Goal: Task Accomplishment & Management: Manage account settings

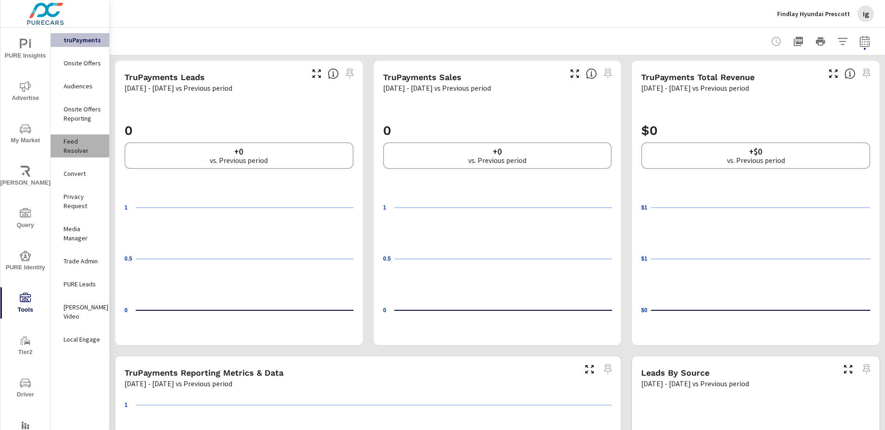
click at [78, 144] on p "Feed Resolver" at bounding box center [83, 146] width 38 height 18
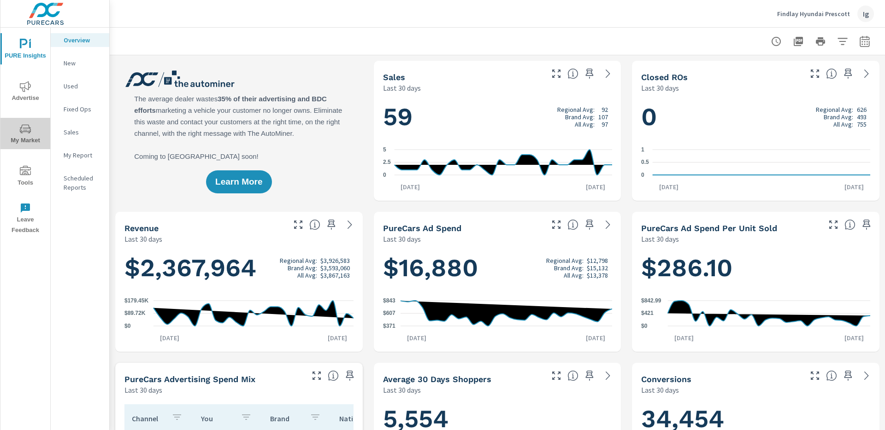
click at [31, 137] on span "My Market" at bounding box center [25, 134] width 44 height 23
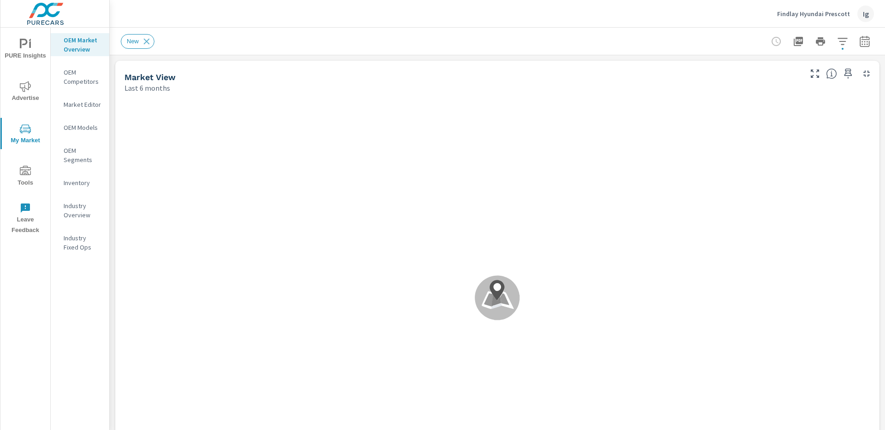
drag, startPoint x: 37, startPoint y: 14, endPoint x: 52, endPoint y: 19, distance: 15.0
click at [37, 14] on img at bounding box center [45, 13] width 90 height 37
click at [53, 19] on img at bounding box center [45, 13] width 90 height 37
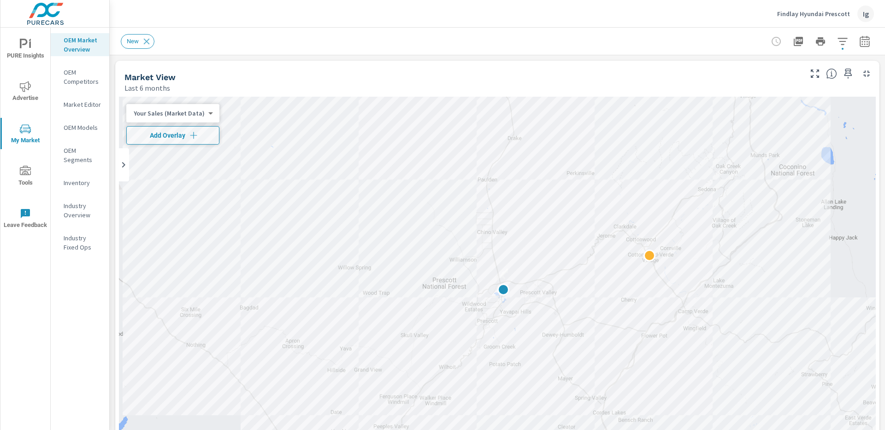
scroll to position [0, 0]
click at [865, 14] on div "Ig" at bounding box center [865, 14] width 17 height 17
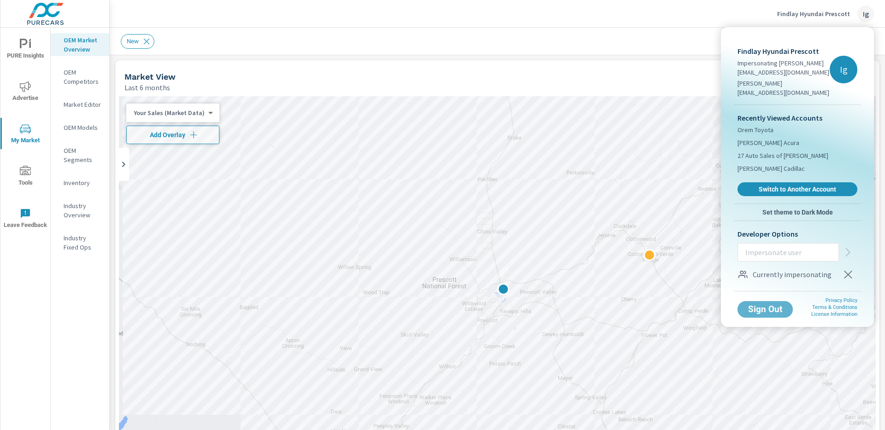
drag, startPoint x: 757, startPoint y: 303, endPoint x: 709, endPoint y: 240, distance: 79.4
click at [757, 305] on span "Sign Out" at bounding box center [764, 309] width 41 height 8
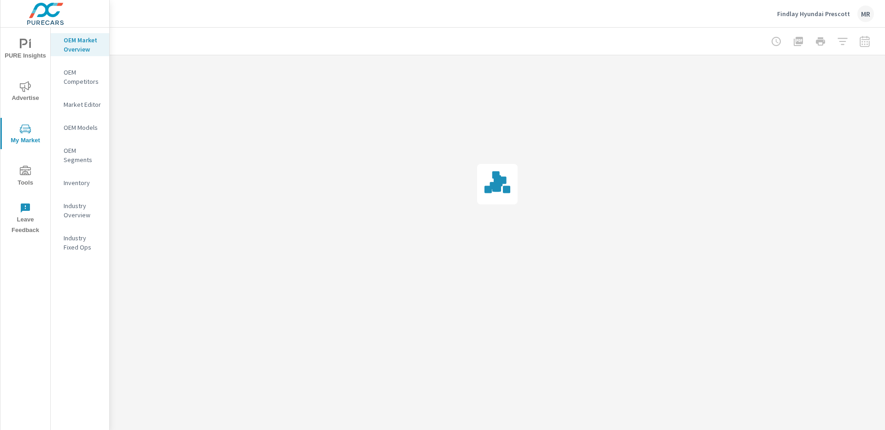
click at [854, 16] on div "Findlay Hyundai Prescott MR" at bounding box center [825, 14] width 97 height 17
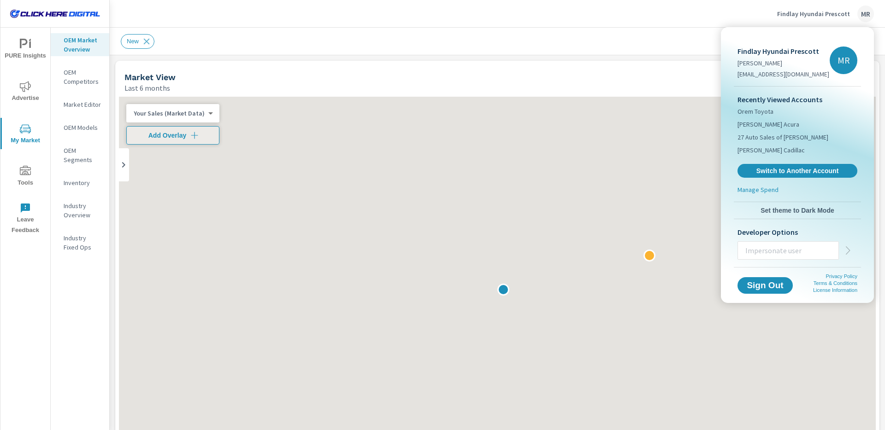
scroll to position [0, 0]
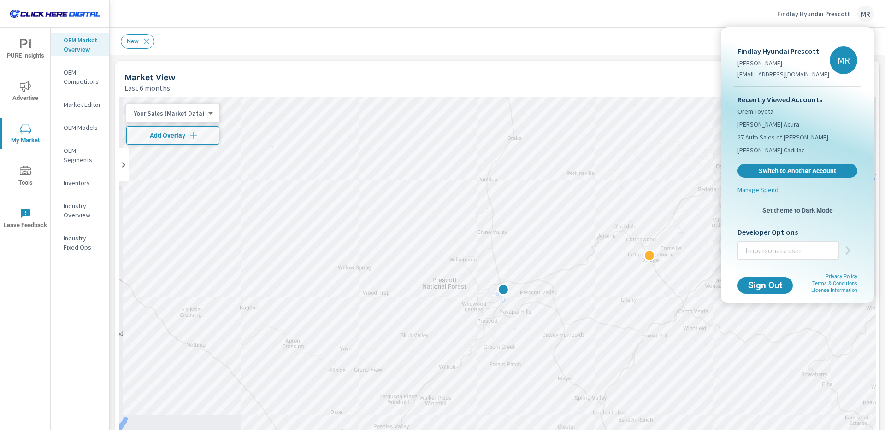
click at [754, 252] on input "text" at bounding box center [788, 251] width 100 height 24
paste input "100019670"
type input "100019670"
drag, startPoint x: 779, startPoint y: 249, endPoint x: 759, endPoint y: 243, distance: 20.7
click at [732, 247] on div "Findlay Hyundai Prescott Mary Rivers maryr@purecars.com MR Recently Viewed Acco…" at bounding box center [797, 149] width 138 height 237
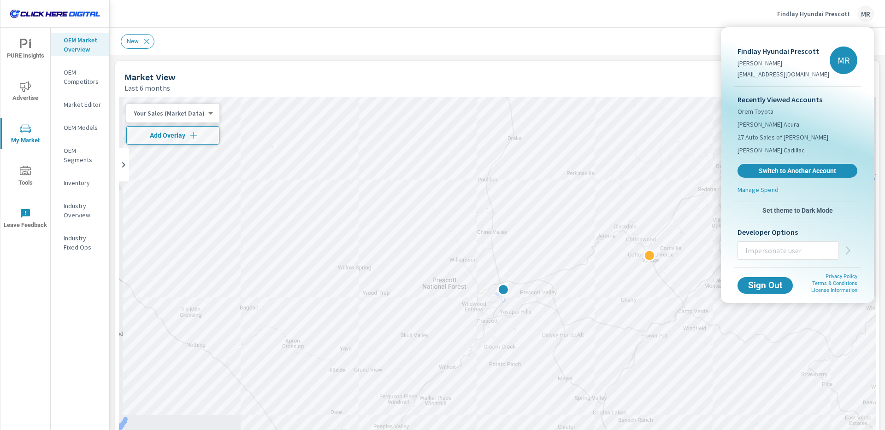
click at [852, 14] on div at bounding box center [442, 215] width 885 height 430
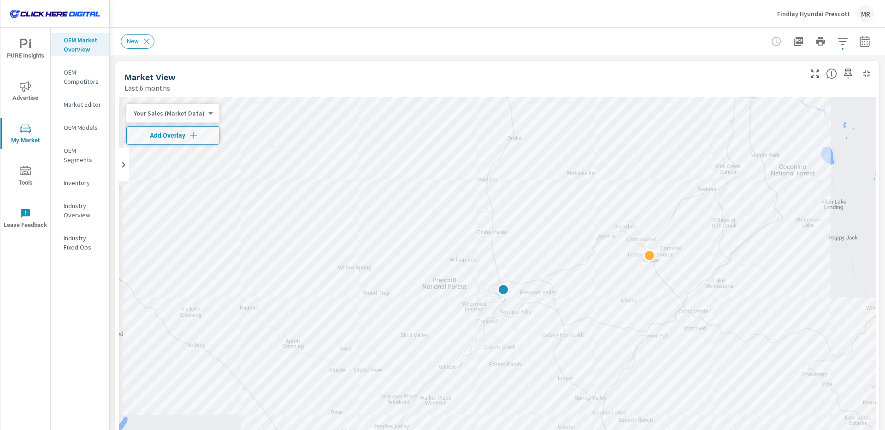
click at [818, 19] on div "Findlay Hyundai Prescott MR" at bounding box center [825, 14] width 97 height 17
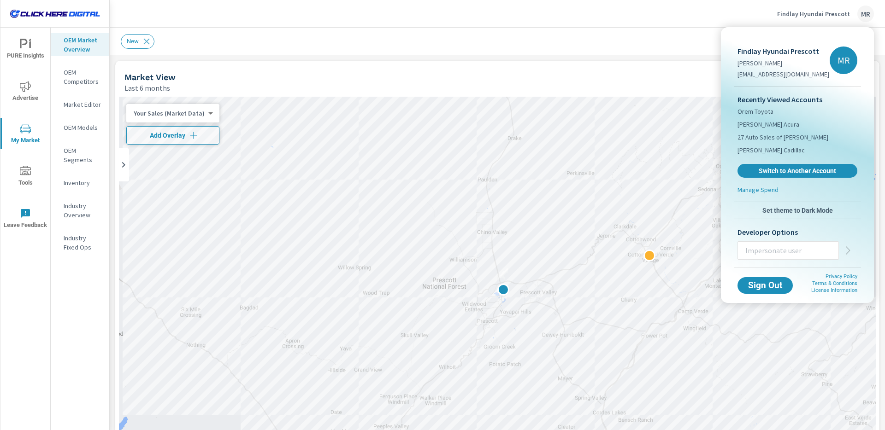
click at [767, 253] on input "text" at bounding box center [788, 251] width 100 height 24
click at [764, 287] on span "Sign Out" at bounding box center [765, 285] width 42 height 9
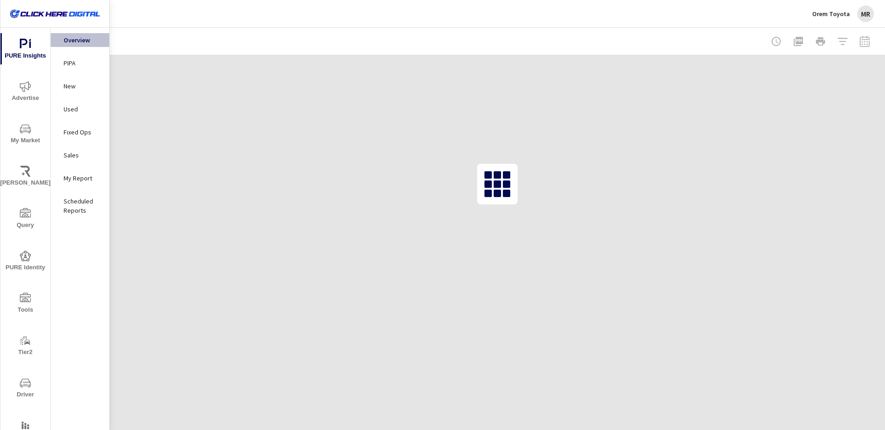
click at [867, 17] on div "MR" at bounding box center [865, 14] width 17 height 17
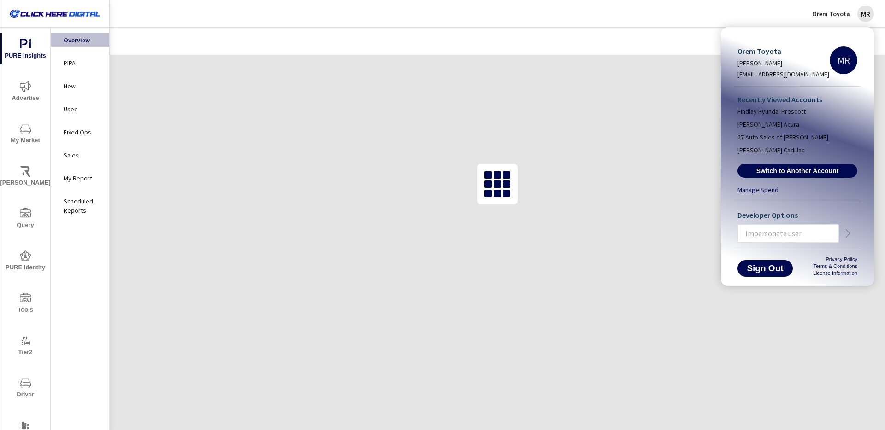
click at [760, 232] on input "text" at bounding box center [788, 234] width 100 height 24
paste input "[PERSON_NAME][EMAIL_ADDRESS][PERSON_NAME][DOMAIN_NAME]"
type input "[PERSON_NAME][EMAIL_ADDRESS][PERSON_NAME][DOMAIN_NAME]"
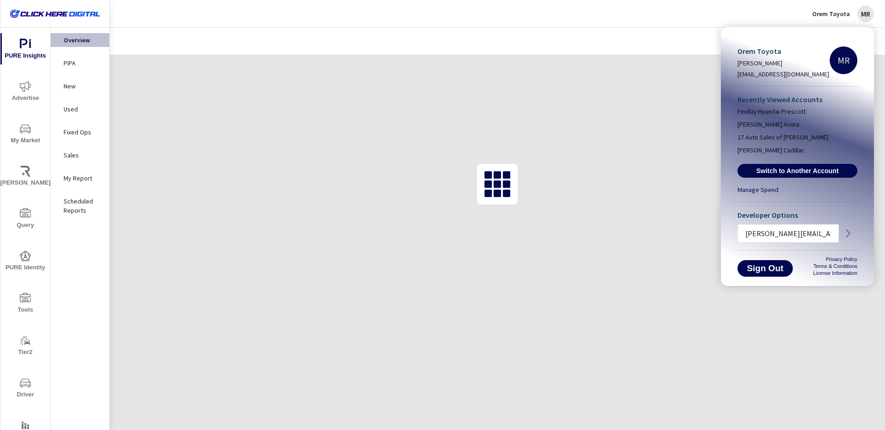
click at [845, 234] on icon "button" at bounding box center [847, 233] width 11 height 11
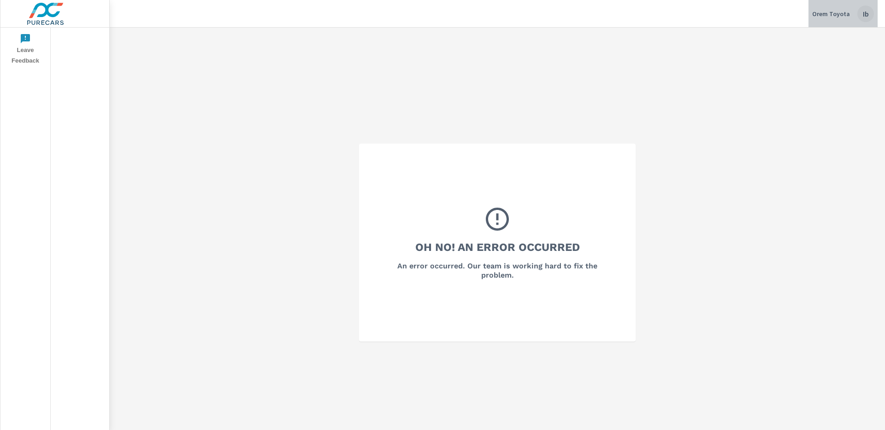
click at [867, 15] on div "Ib" at bounding box center [865, 14] width 17 height 17
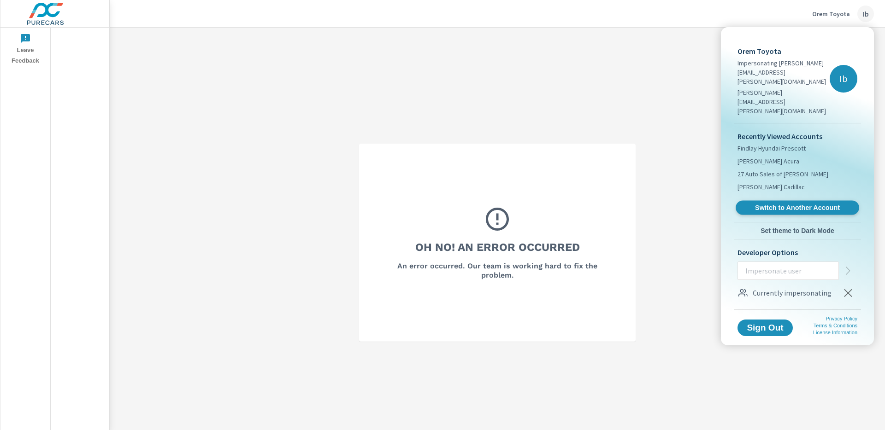
click at [786, 204] on span "Switch to Another Account" at bounding box center [796, 208] width 113 height 9
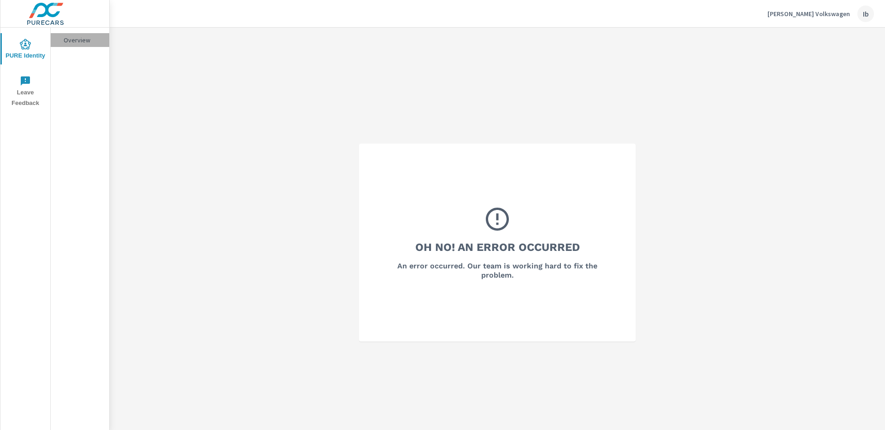
click at [79, 44] on p "Overview" at bounding box center [83, 39] width 38 height 9
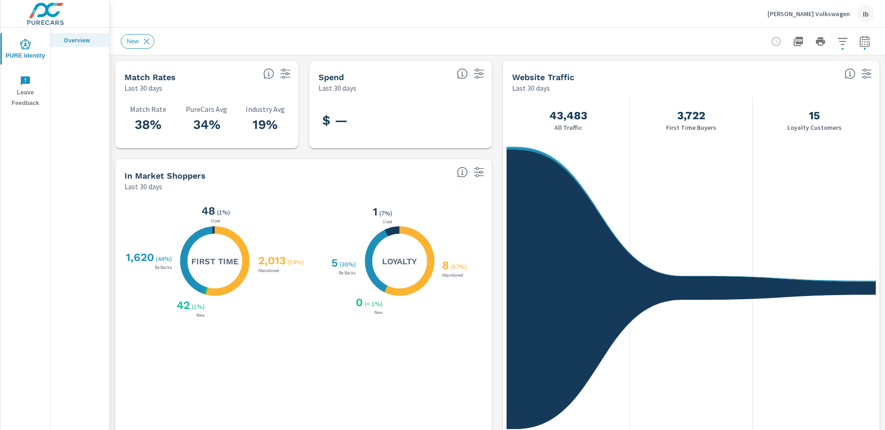
scroll to position [0, 0]
click at [866, 16] on div "Ib" at bounding box center [865, 14] width 17 height 17
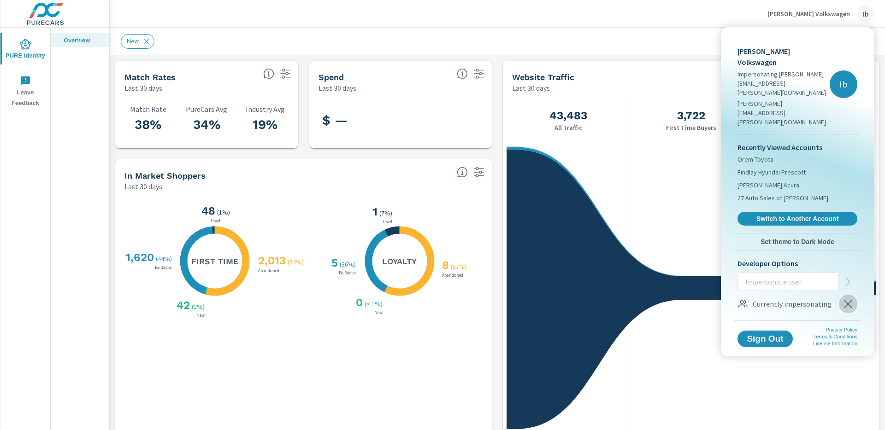
click at [850, 299] on icon "button" at bounding box center [847, 304] width 11 height 11
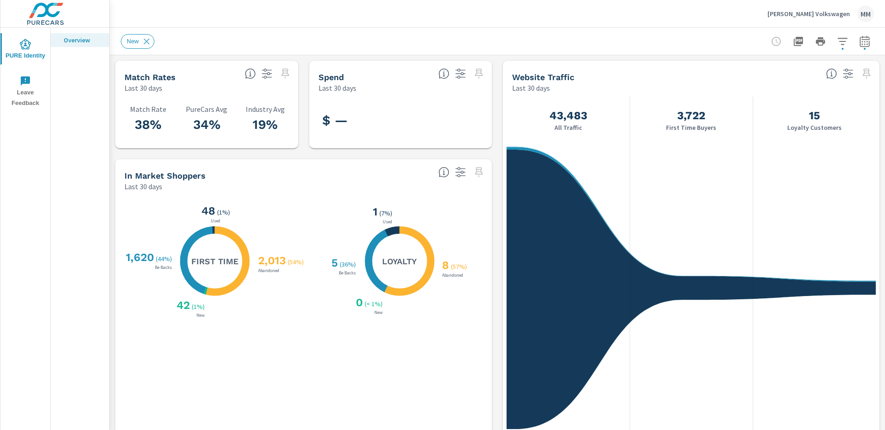
scroll to position [0, 0]
click at [867, 10] on div "MM" at bounding box center [865, 14] width 17 height 17
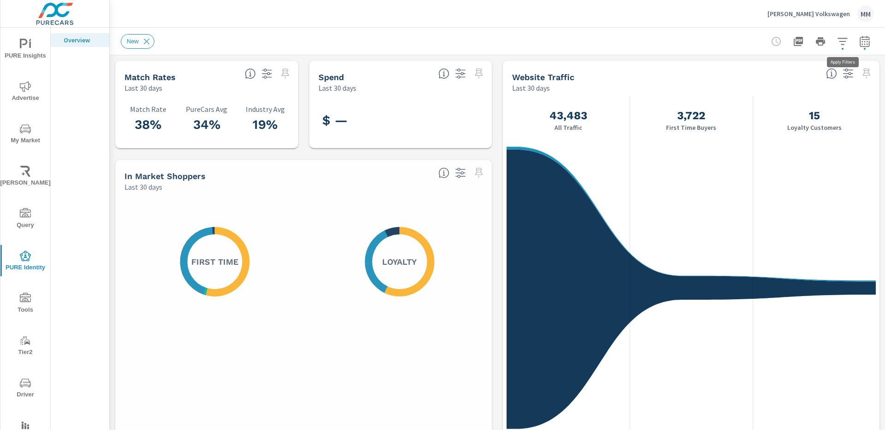
scroll to position [0, 0]
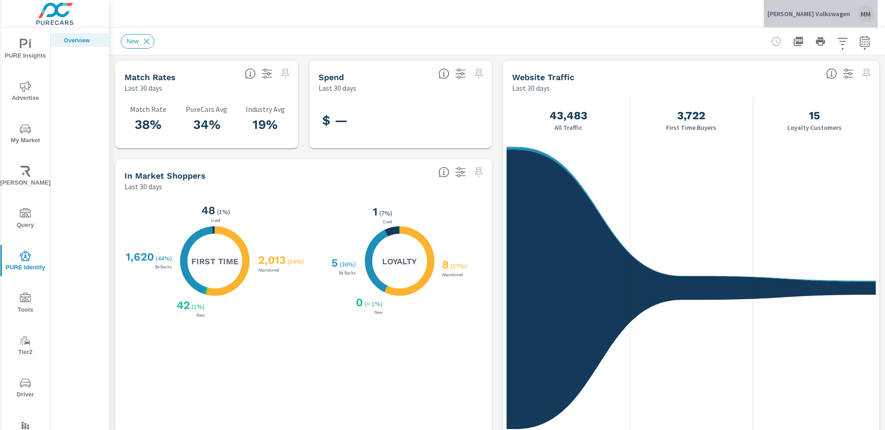
click at [864, 19] on div "MM" at bounding box center [865, 14] width 17 height 17
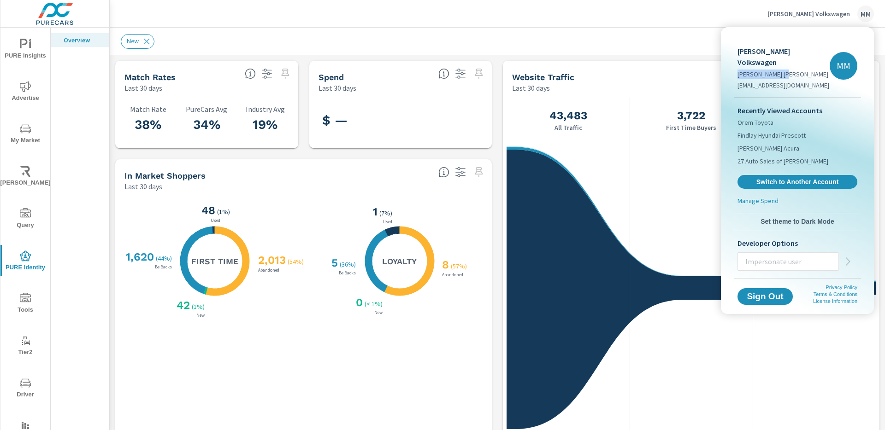
drag, startPoint x: 791, startPoint y: 74, endPoint x: 733, endPoint y: 76, distance: 57.6
click at [733, 76] on div "[PERSON_NAME] Volkswagen [PERSON_NAME] Rivers [EMAIL_ADDRESS][DOMAIN_NAME] MM" at bounding box center [796, 66] width 127 height 63
